Goal: Information Seeking & Learning: Learn about a topic

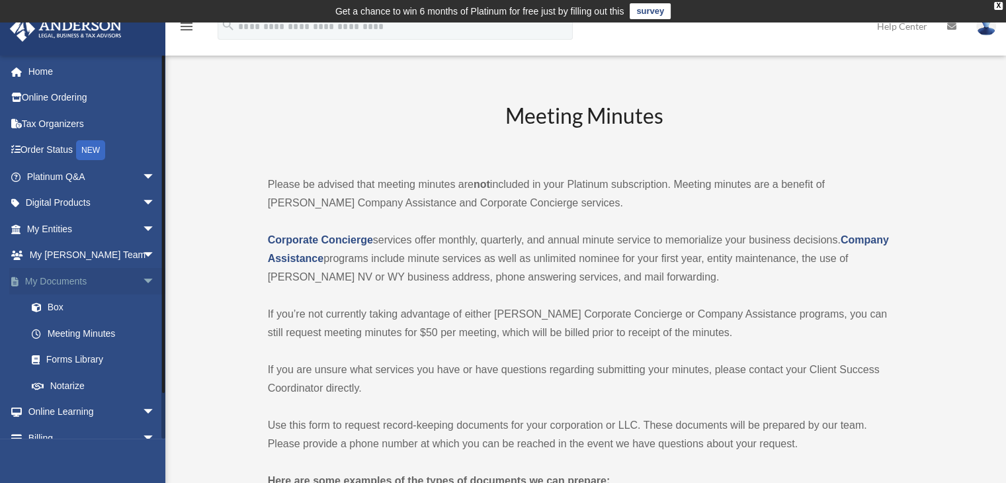
click at [142, 281] on span "arrow_drop_down" at bounding box center [155, 281] width 26 height 27
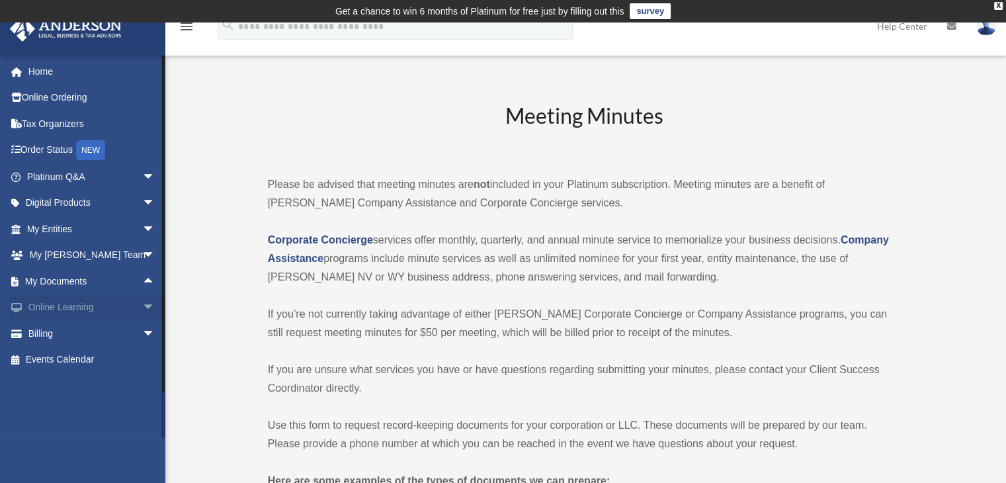
click at [142, 302] on span "arrow_drop_down" at bounding box center [155, 307] width 26 height 27
click at [79, 363] on link "Video Training" at bounding box center [97, 360] width 157 height 26
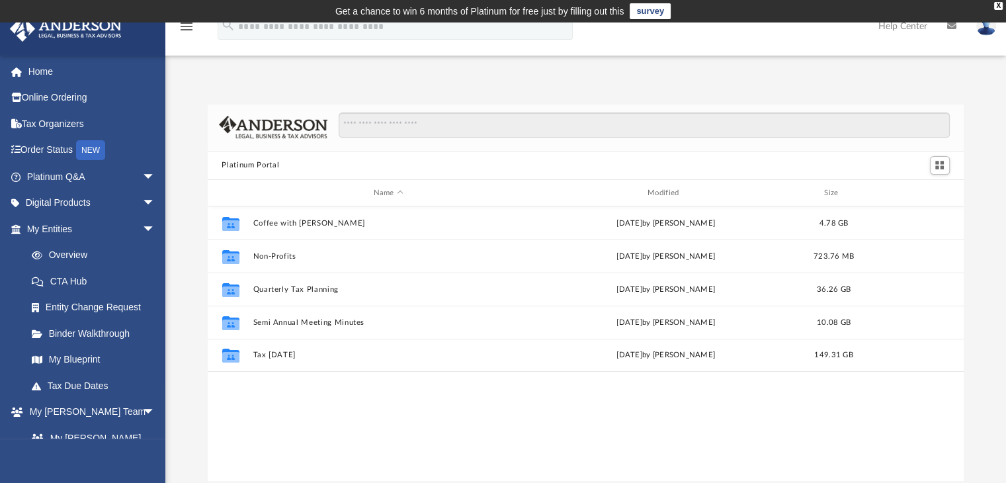
scroll to position [290, 746]
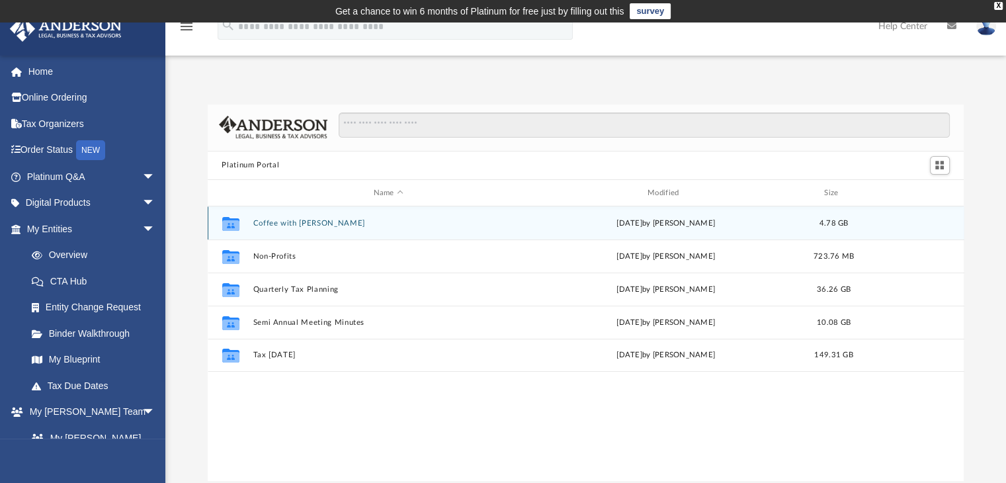
click at [277, 226] on button "Coffee with [PERSON_NAME]" at bounding box center [388, 223] width 271 height 9
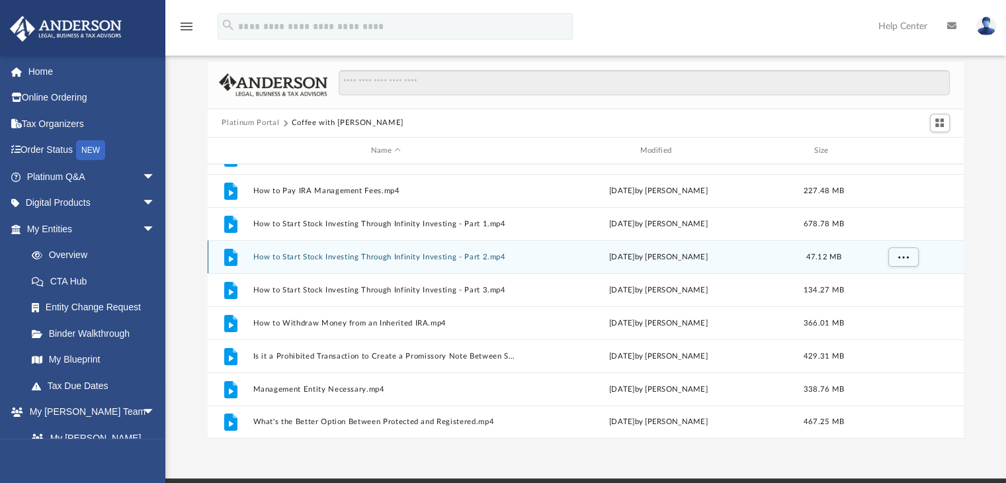
scroll to position [66, 0]
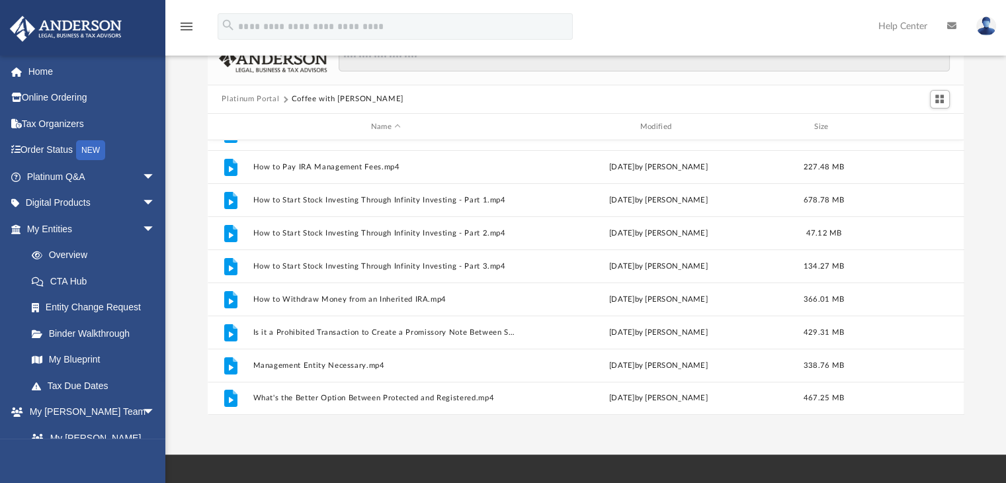
click at [273, 99] on button "Platinum Portal" at bounding box center [251, 99] width 58 height 12
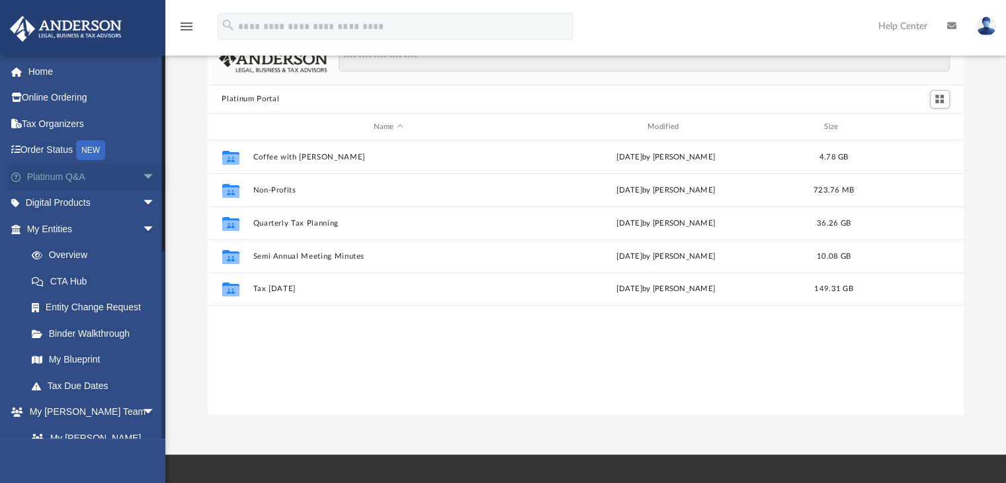
click at [142, 175] on span "arrow_drop_down" at bounding box center [155, 176] width 26 height 27
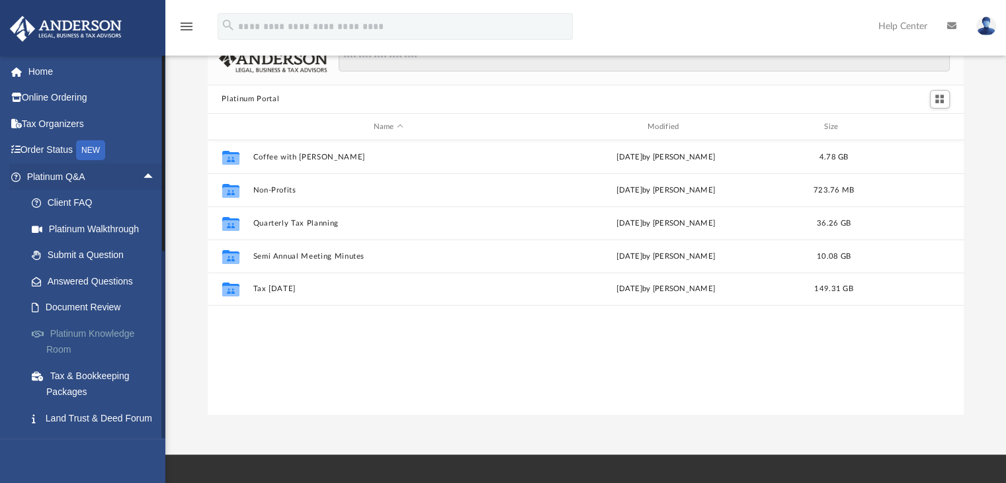
click at [98, 331] on link "Platinum Knowledge Room" at bounding box center [97, 341] width 157 height 42
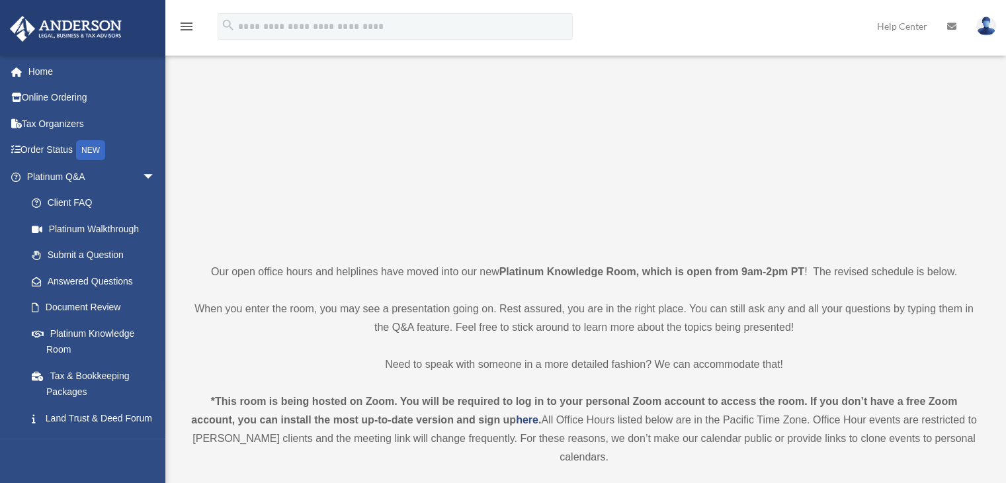
scroll to position [397, 0]
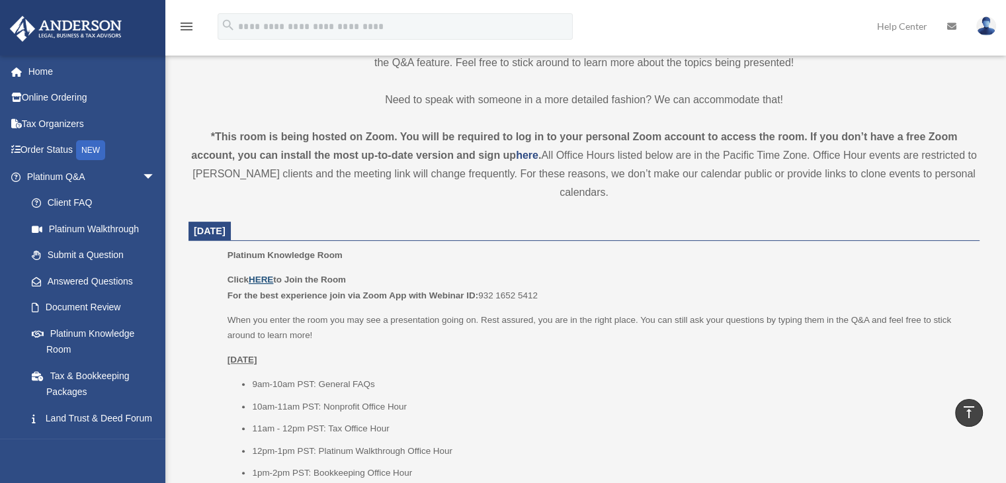
click at [269, 282] on u "HERE" at bounding box center [261, 280] width 24 height 10
